Goal: Information Seeking & Learning: Learn about a topic

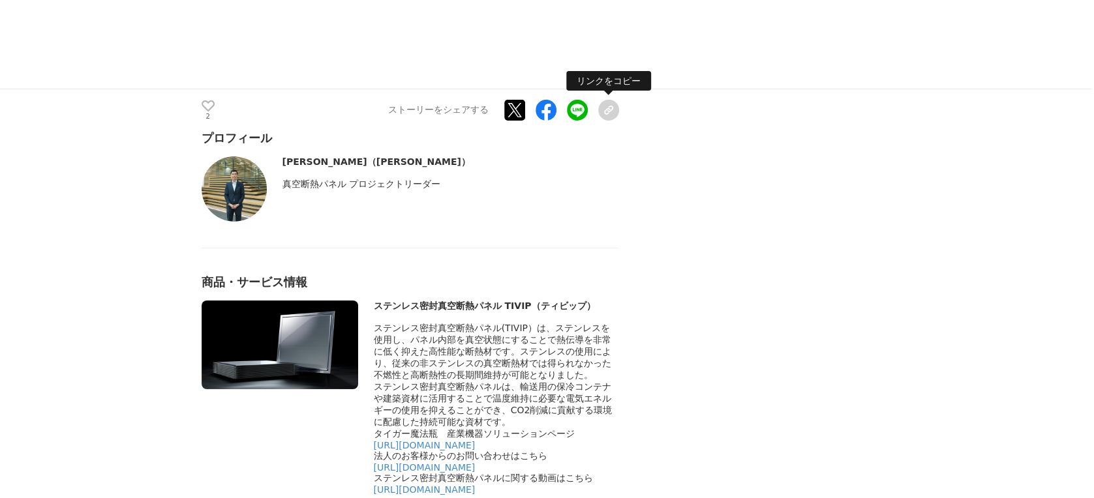
scroll to position [6087, 0]
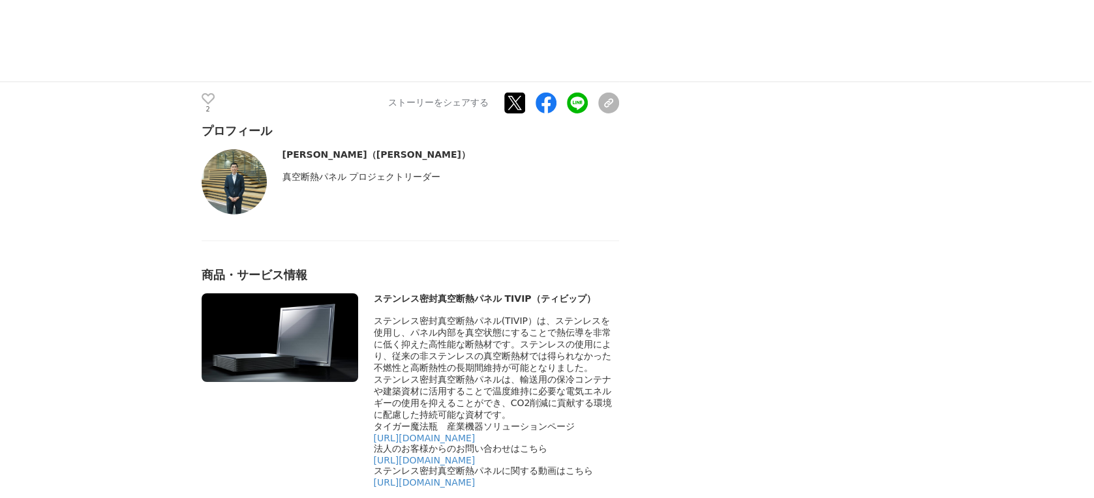
click at [364, 165] on div "ステンレス密封真空断熱パネル TIVIP（ティビップ）" at bounding box center [496, 299] width 245 height 12
drag, startPoint x: 377, startPoint y: 267, endPoint x: 496, endPoint y: 262, distance: 118.8
click at [364, 165] on div "ステンレス密封真空断熱パネル TIVIP（ティビップ）" at bounding box center [496, 299] width 245 height 12
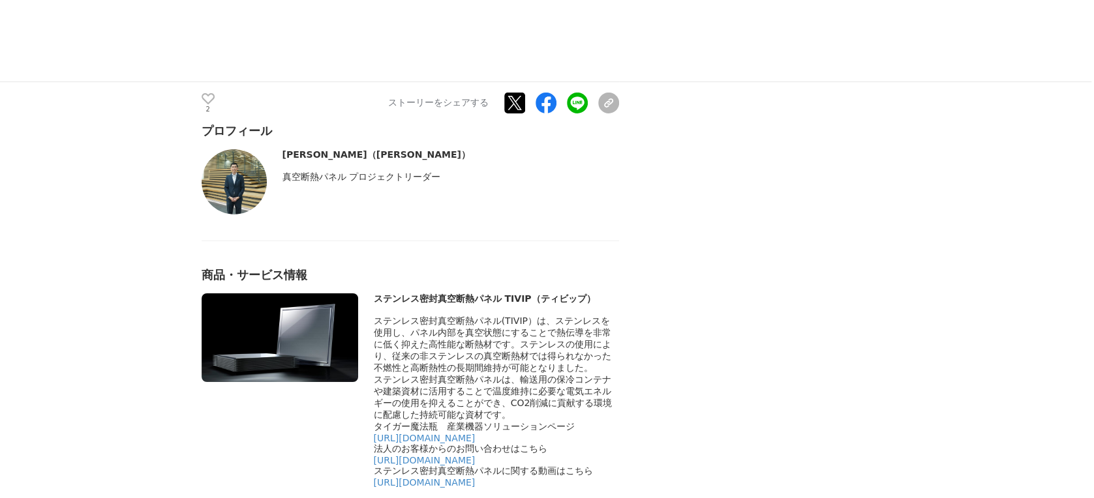
drag, startPoint x: 500, startPoint y: 263, endPoint x: 372, endPoint y: 265, distance: 127.2
click at [364, 165] on div "ステンレス密封真空断熱パネル TIVIP（ティビップ）" at bounding box center [410, 390] width 417 height 194
copy div "ステンレス密封真空断熱パネル"
